Goal: Information Seeking & Learning: Compare options

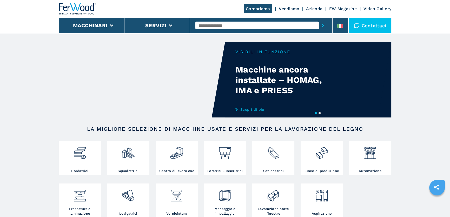
click at [208, 26] on input "text" at bounding box center [256, 26] width 123 height 8
type input "******"
click at [318, 19] on button "submit-button" at bounding box center [322, 25] width 8 height 12
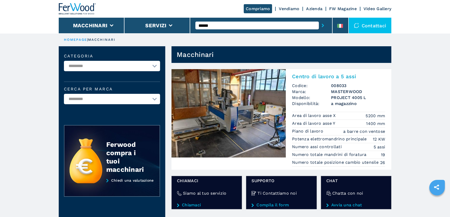
click at [233, 97] on img at bounding box center [228, 113] width 114 height 88
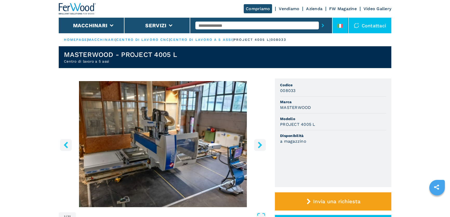
click at [344, 25] on li at bounding box center [340, 26] width 16 height 16
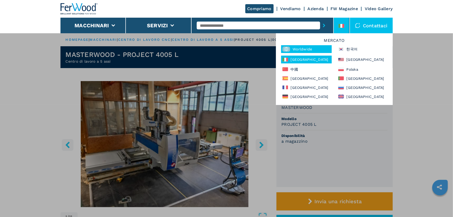
click at [296, 49] on div "Worldwide" at bounding box center [306, 49] width 51 height 8
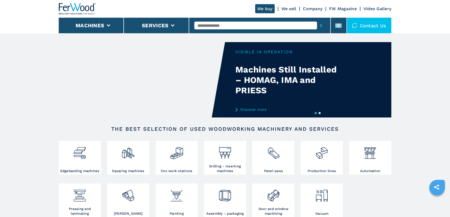
click at [230, 25] on input "text" at bounding box center [255, 26] width 122 height 8
type input "******"
click at [317, 19] on button "submit-button" at bounding box center [321, 25] width 8 height 12
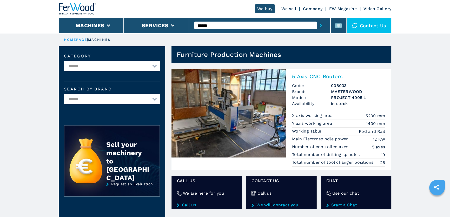
click at [225, 91] on img at bounding box center [228, 113] width 114 height 88
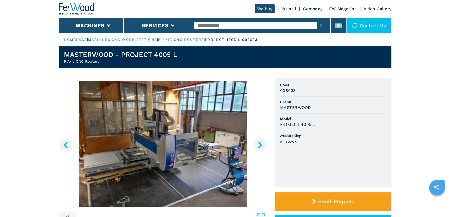
click at [214, 26] on input "text" at bounding box center [255, 26] width 122 height 8
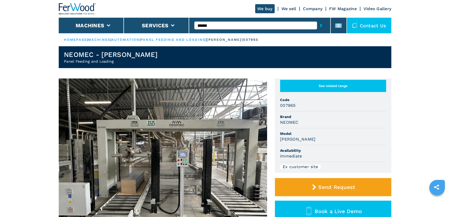
scroll to position [23, 0]
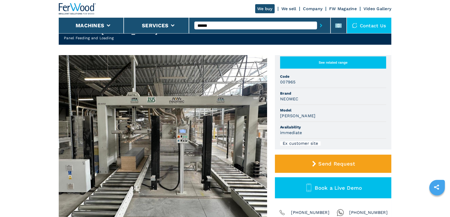
click at [208, 24] on input "******" at bounding box center [255, 26] width 122 height 8
type input "******"
click at [317, 19] on button "submit-button" at bounding box center [321, 25] width 8 height 12
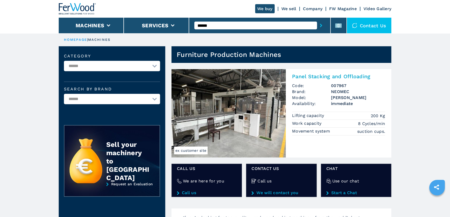
click at [243, 132] on img at bounding box center [228, 113] width 114 height 88
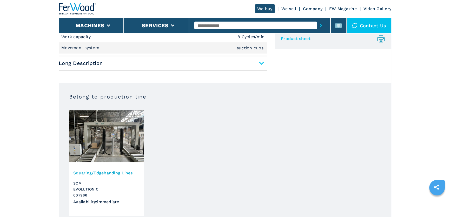
scroll to position [260, 0]
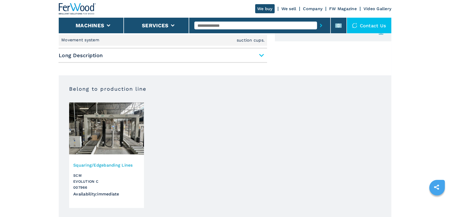
click at [126, 159] on div "Squaring/Edgebanding Lines SCM EVOLUTION C 007966 Availability : immediate" at bounding box center [106, 181] width 75 height 52
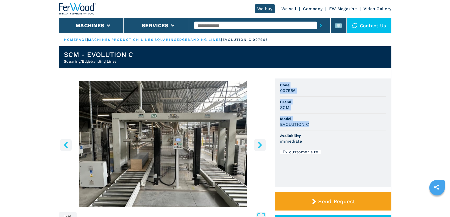
drag, startPoint x: 278, startPoint y: 84, endPoint x: 310, endPoint y: 122, distance: 49.9
click at [310, 122] on ul "Code 007966 Brand SCM Model EVOLUTION C Availability immediate Ex customer site" at bounding box center [333, 132] width 116 height 108
copy ul "Code 007966 Brand SCM Model EVOLUTION C"
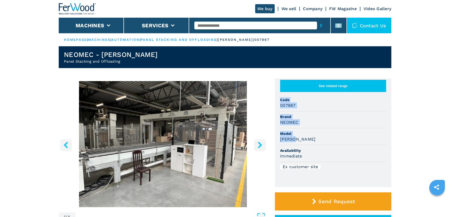
drag, startPoint x: 278, startPoint y: 99, endPoint x: 298, endPoint y: 138, distance: 43.8
click at [298, 138] on ul "See related range Code 007967 Brand NEOMEC Model AXEL C Availability immediate …" at bounding box center [333, 132] width 116 height 108
copy ul "Code 007967 Brand NEOMEC Model AXEL C"
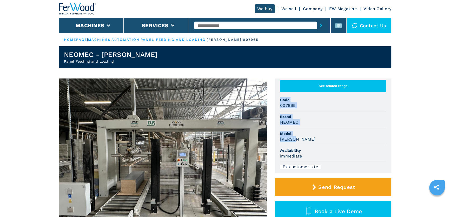
drag, startPoint x: 280, startPoint y: 97, endPoint x: 302, endPoint y: 139, distance: 47.3
click at [302, 139] on ul "See related range Code 007965 Brand NEOMEC Model AXEL C Availability immediate …" at bounding box center [333, 125] width 116 height 94
copy ul "Code 007965 Brand NEOMEC Model AXEL C"
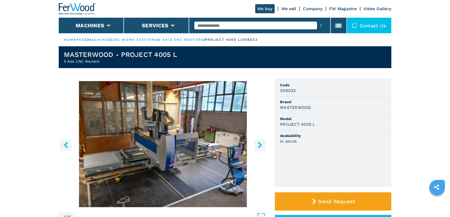
click at [230, 25] on input "text" at bounding box center [255, 26] width 122 height 8
type input "******"
click at [317, 19] on button "submit-button" at bounding box center [321, 25] width 8 height 12
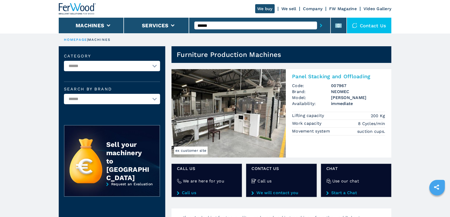
click at [205, 71] on img at bounding box center [228, 113] width 114 height 88
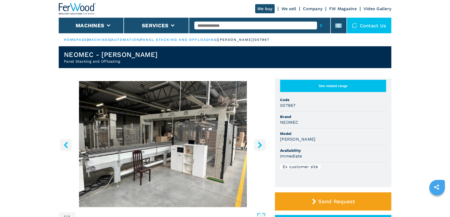
click at [212, 26] on input "text" at bounding box center [255, 26] width 122 height 8
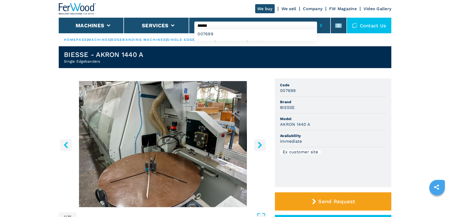
click at [209, 26] on input "******" at bounding box center [255, 26] width 122 height 8
type input "******"
click at [317, 19] on button "submit-button" at bounding box center [321, 25] width 8 height 12
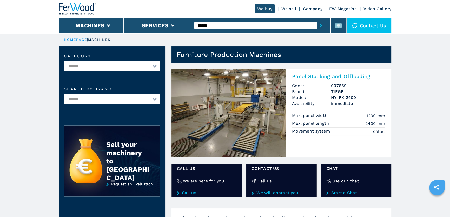
click at [261, 104] on img at bounding box center [228, 113] width 114 height 88
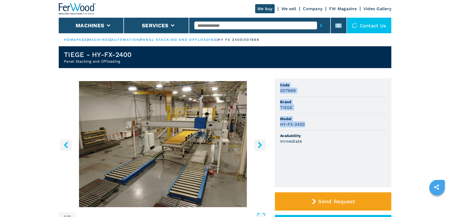
drag, startPoint x: 280, startPoint y: 84, endPoint x: 303, endPoint y: 125, distance: 47.0
click at [303, 125] on ul "Code 007669 Brand TIEGE Model HY-FX-2400 Availability immediate" at bounding box center [333, 132] width 116 height 108
copy ul "Code 007669 Brand TIEGE Model HY-FX-2400"
click at [209, 25] on input "text" at bounding box center [255, 26] width 122 height 8
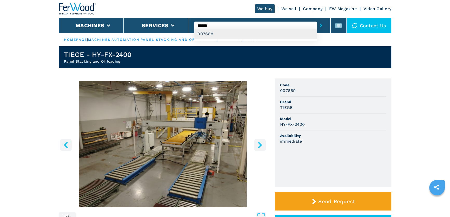
type input "******"
click at [217, 36] on div "007668" at bounding box center [255, 33] width 122 height 9
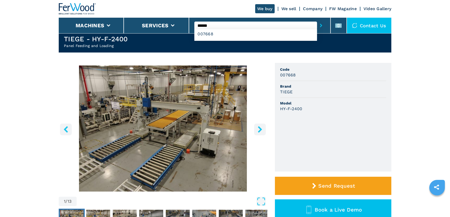
scroll to position [1, 0]
